Goal: Find contact information: Find contact information

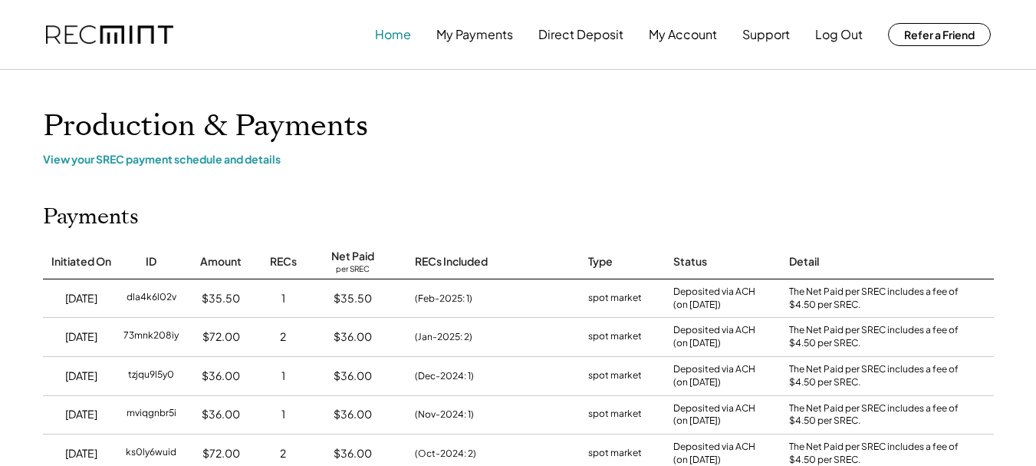
click at [390, 38] on button "Home" at bounding box center [393, 34] width 36 height 31
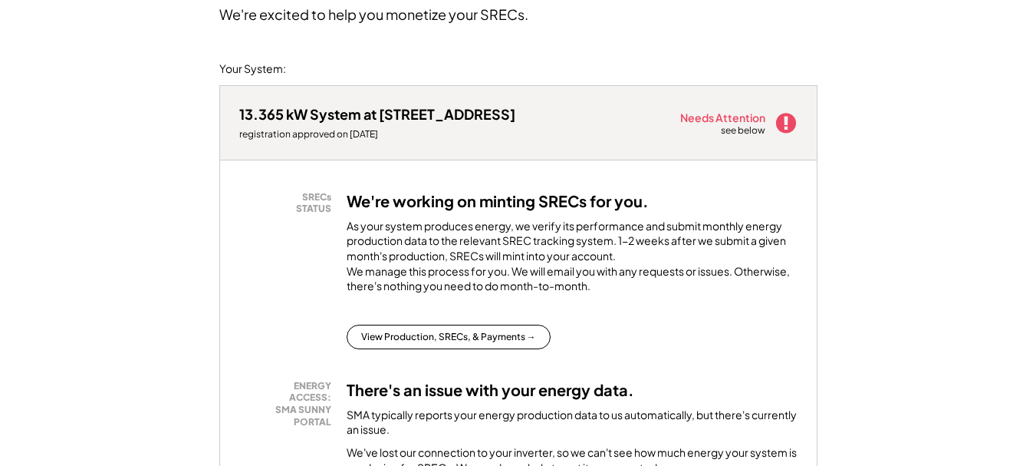
scroll to position [253, 0]
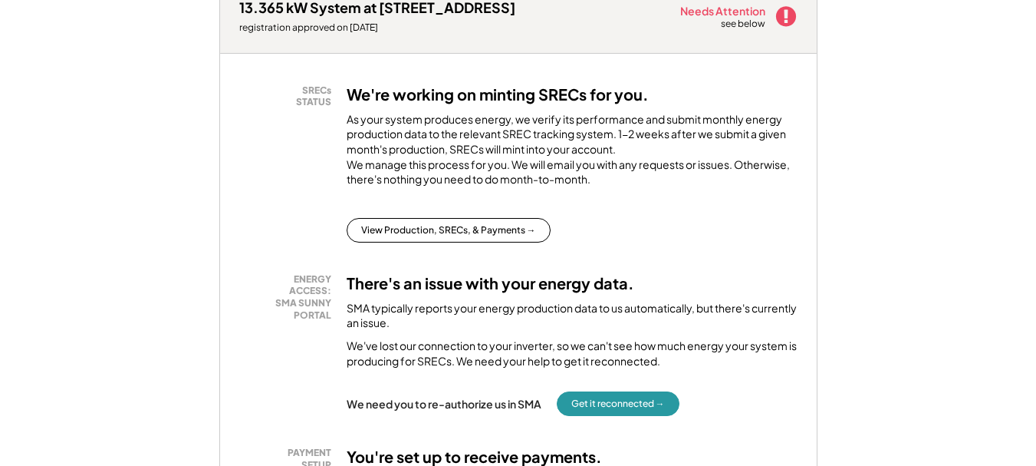
click at [782, 13] on use at bounding box center [786, 16] width 20 height 20
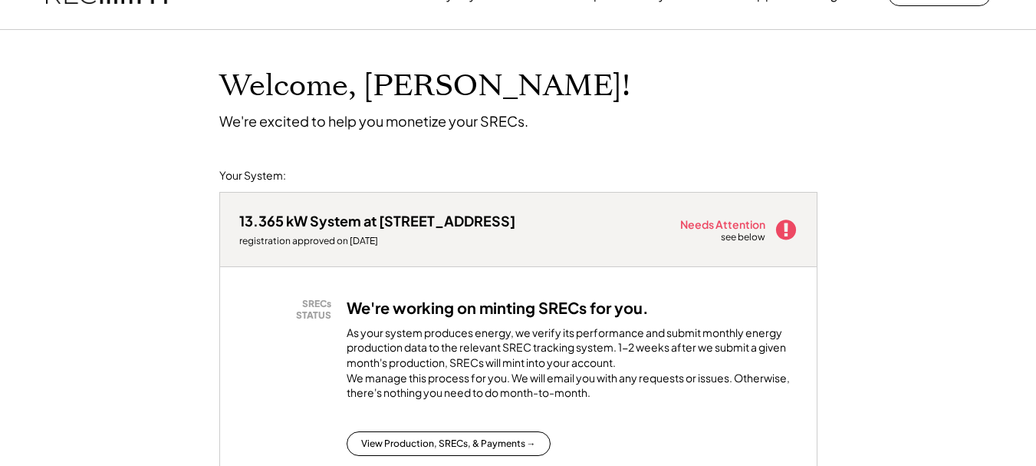
scroll to position [0, 0]
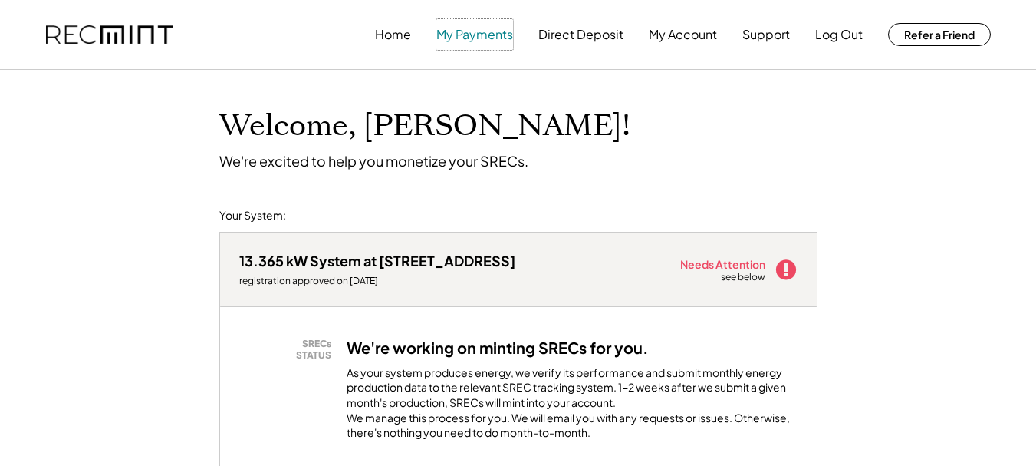
click at [483, 41] on button "My Payments" at bounding box center [474, 34] width 77 height 31
click at [757, 33] on button "Support" at bounding box center [767, 34] width 48 height 31
